Goal: Information Seeking & Learning: Learn about a topic

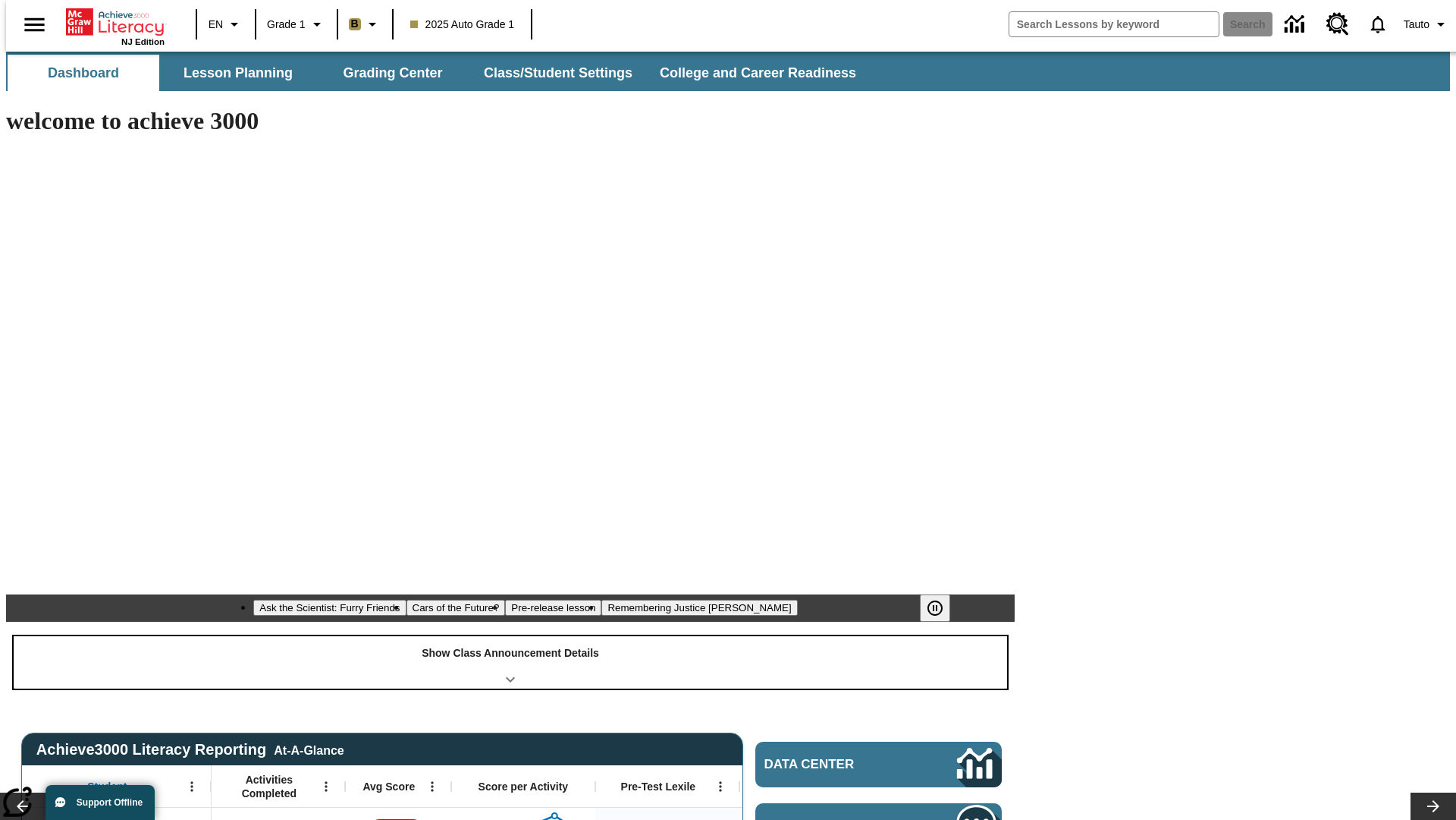
click at [511, 636] on div "Show Class Announcement Details" at bounding box center [511, 662] width 993 height 53
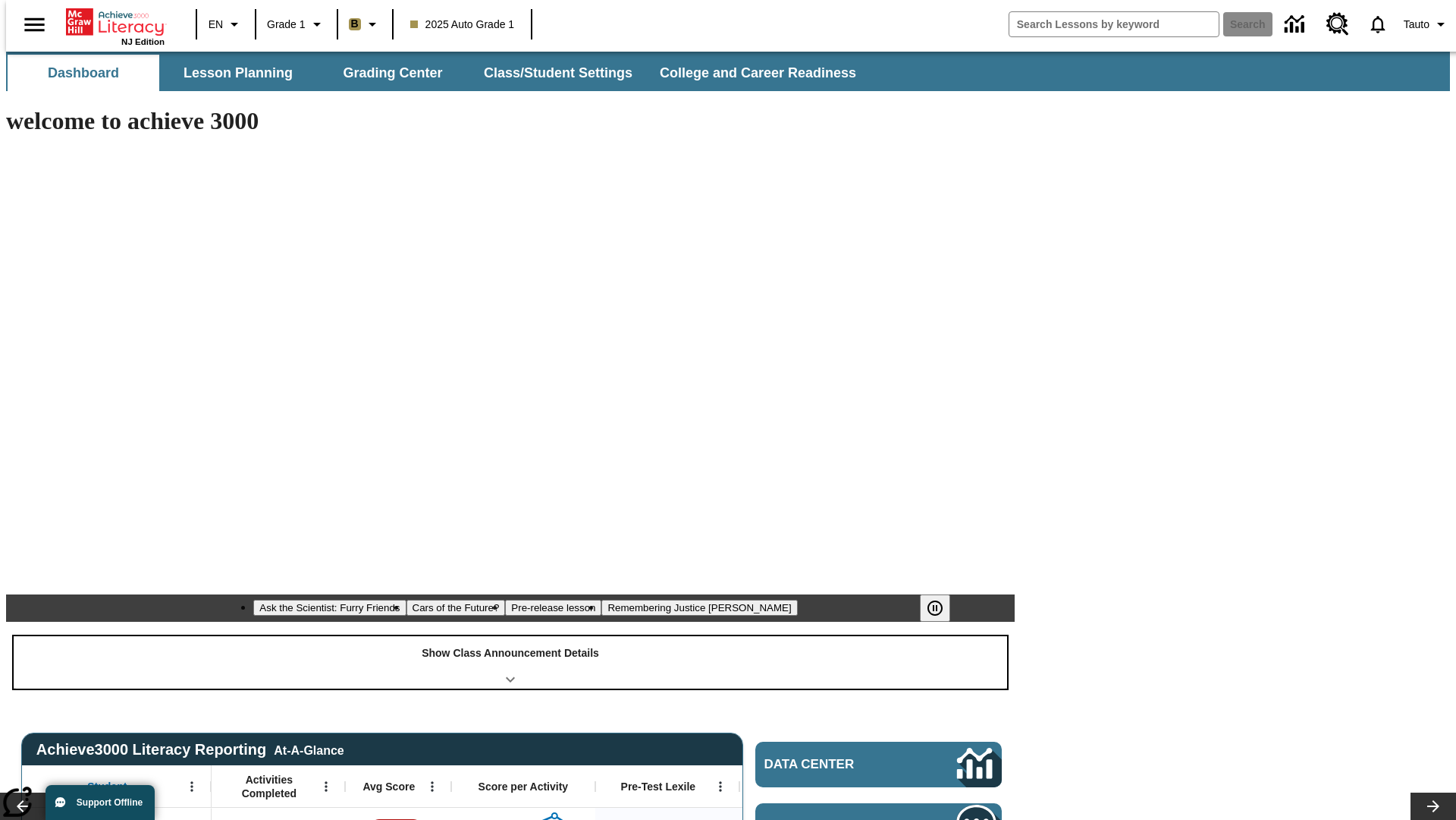
click at [511, 636] on div "Show Class Announcement Details" at bounding box center [511, 662] width 993 height 53
